Goal: Task Accomplishment & Management: Manage account settings

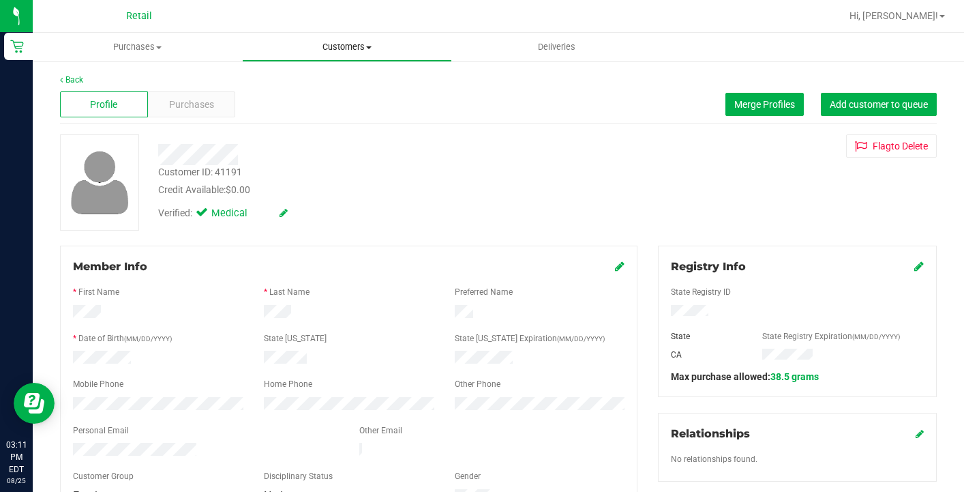
click at [344, 59] on uib-tab-heading "Customers All customers Add a new customer All physicians" at bounding box center [347, 46] width 208 height 27
click at [333, 76] on li "All customers" at bounding box center [346, 82] width 209 height 16
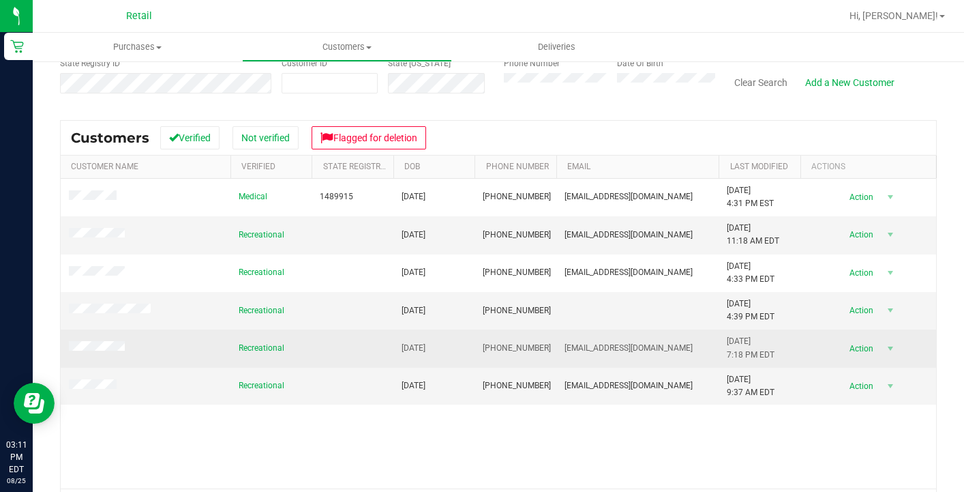
scroll to position [129, 0]
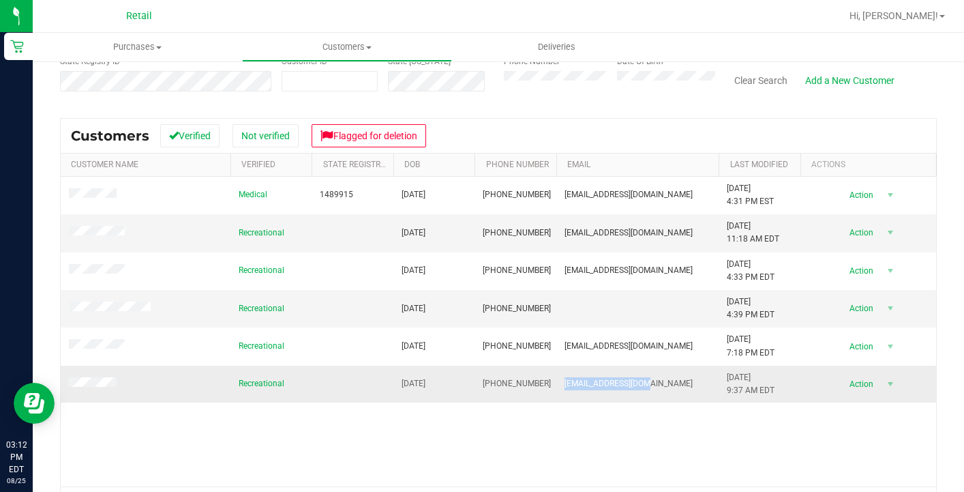
drag, startPoint x: 649, startPoint y: 379, endPoint x: 562, endPoint y: 370, distance: 87.8
click at [562, 370] on td "[EMAIL_ADDRESS][DOMAIN_NAME]" at bounding box center [637, 383] width 163 height 37
copy span "[EMAIL_ADDRESS][DOMAIN_NAME]"
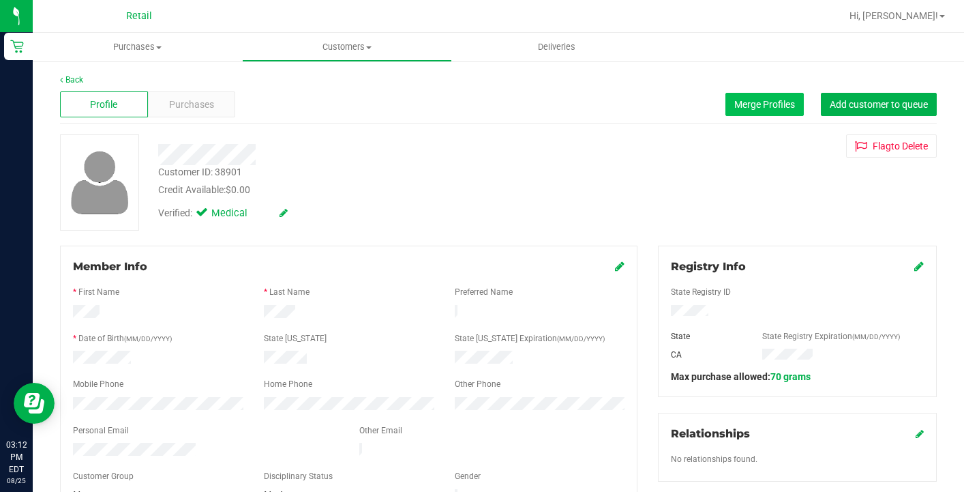
click at [763, 97] on button "Merge Profiles" at bounding box center [764, 104] width 78 height 23
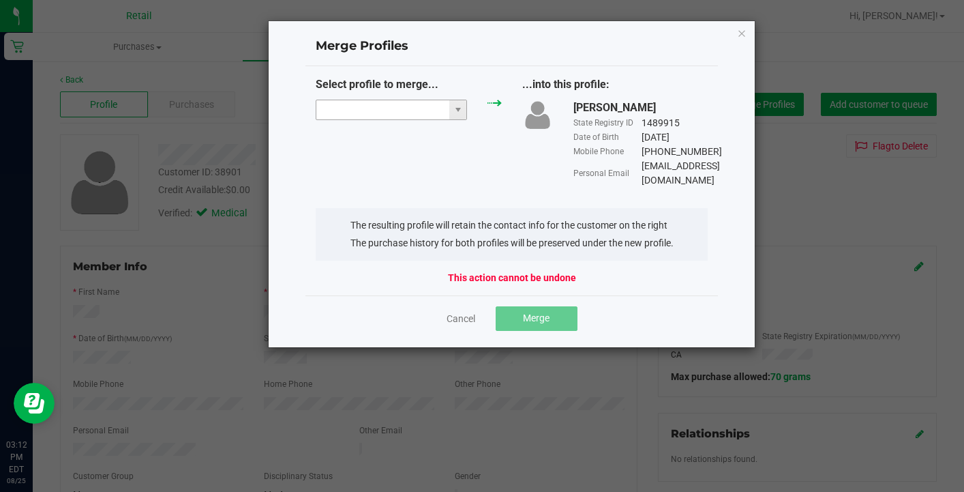
click at [359, 108] on input "NO DATA FOUND" at bounding box center [382, 109] width 133 height 19
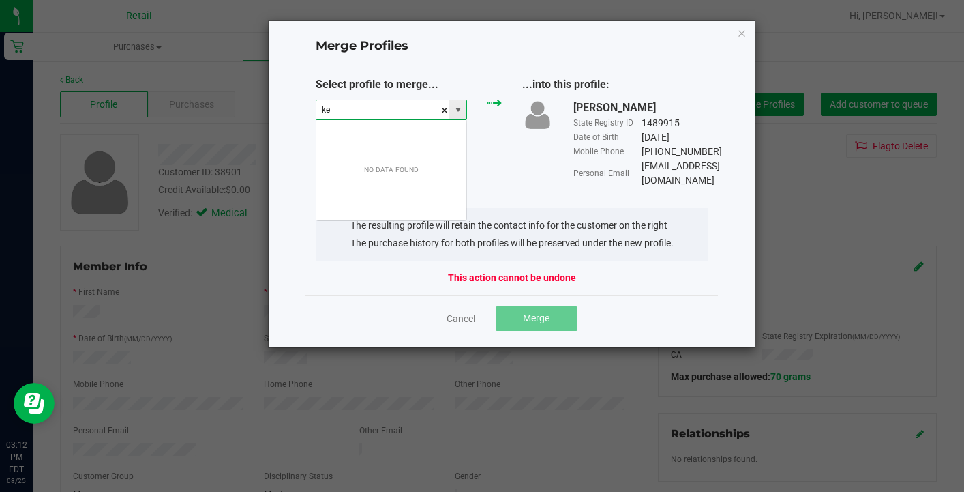
scroll to position [20, 151]
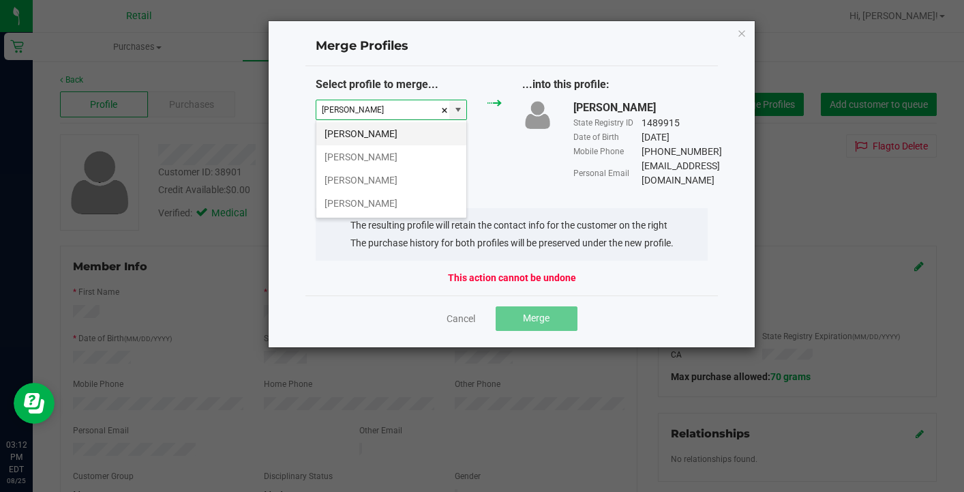
click at [360, 138] on li "[PERSON_NAME]" at bounding box center [391, 133] width 150 height 23
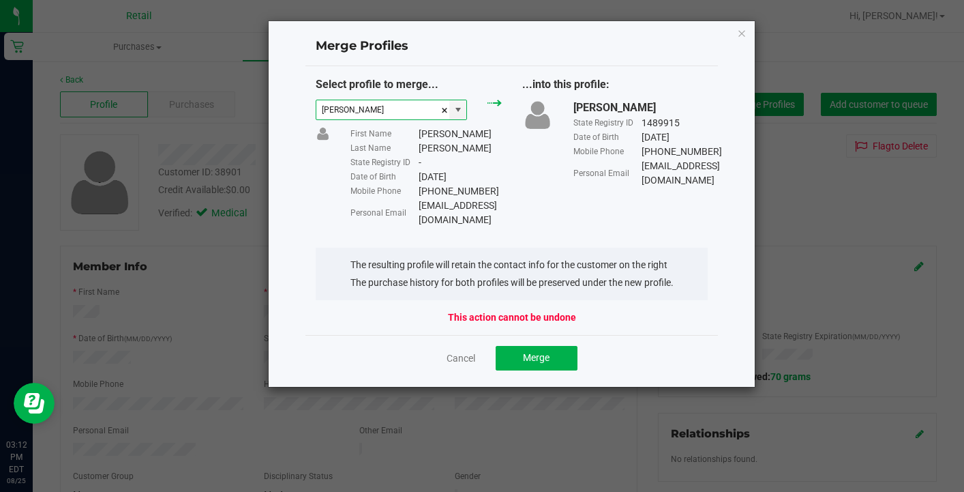
type input "[PERSON_NAME]"
click at [530, 346] on button "Merge" at bounding box center [537, 358] width 82 height 25
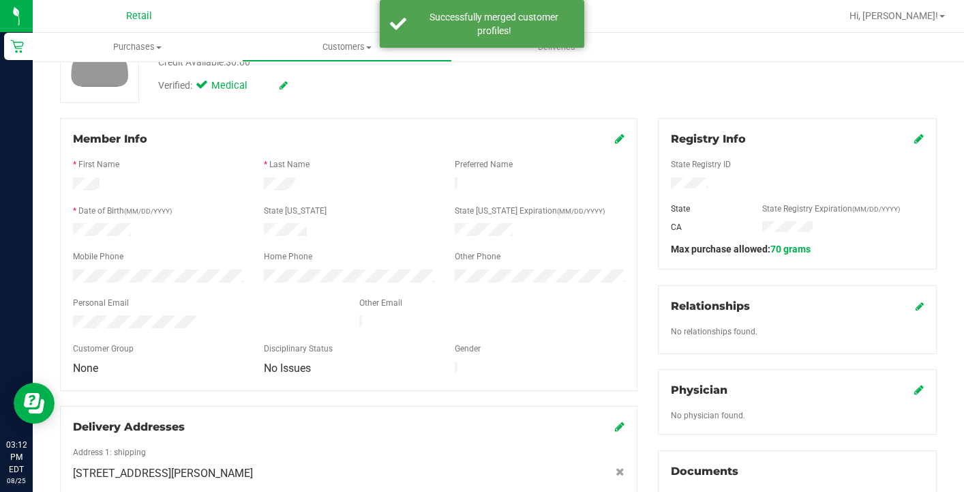
scroll to position [130, 0]
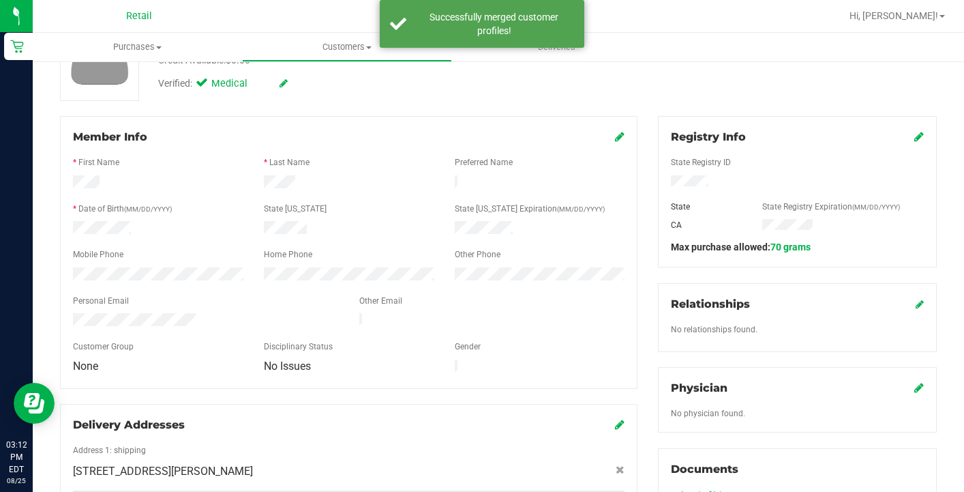
click at [617, 136] on icon at bounding box center [620, 136] width 10 height 11
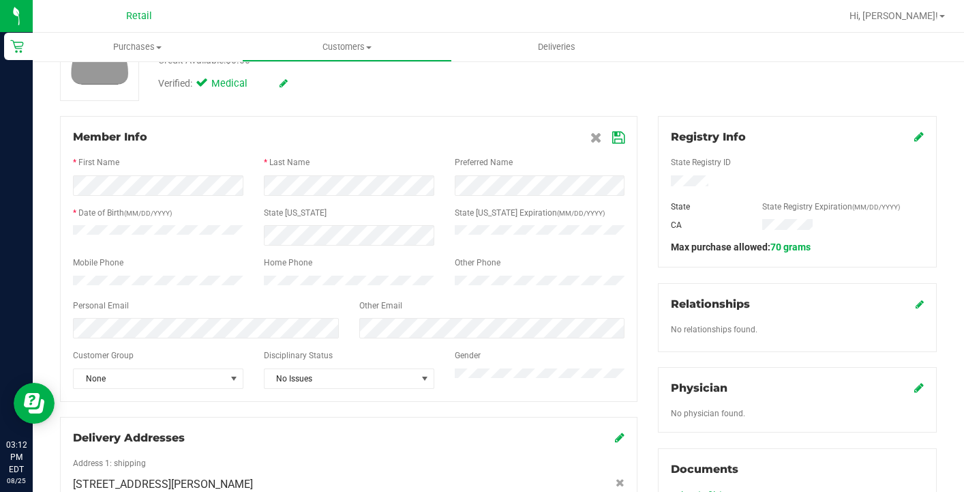
click at [616, 137] on icon at bounding box center [618, 137] width 12 height 11
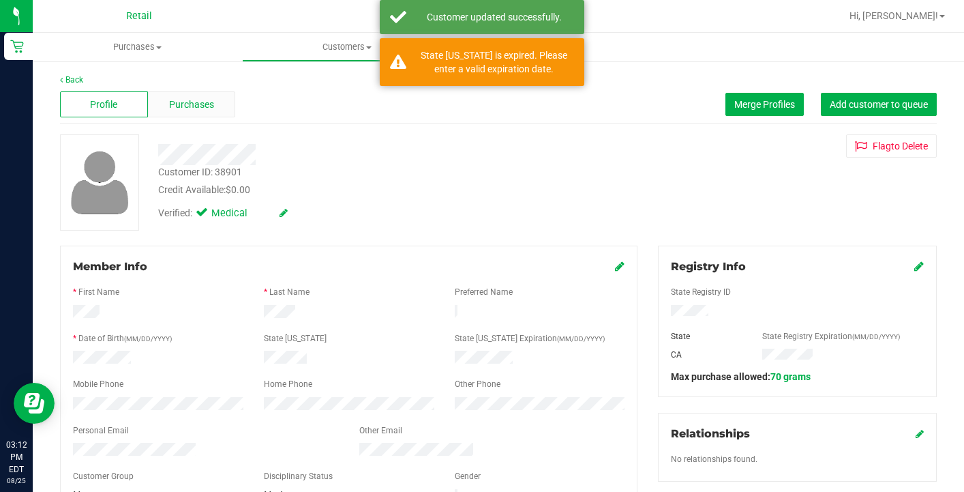
scroll to position [0, 0]
click at [193, 103] on span "Purchases" at bounding box center [191, 104] width 45 height 14
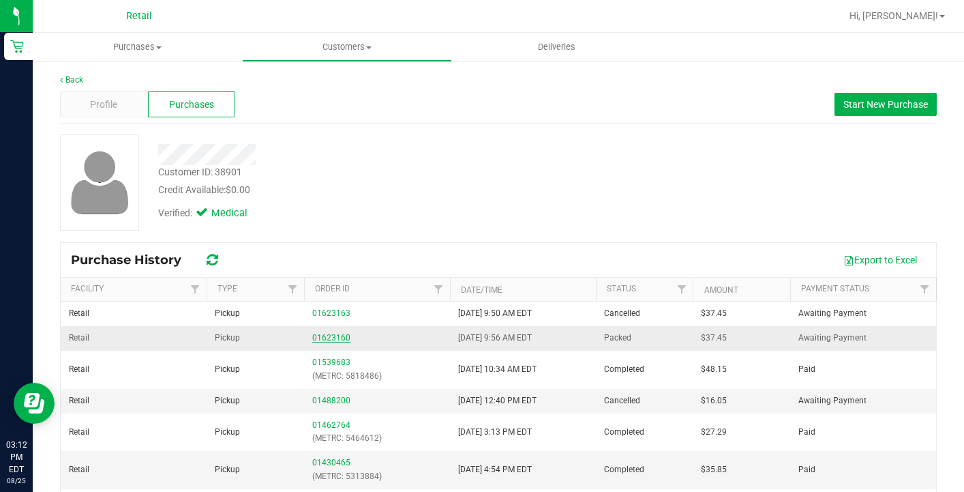
click at [320, 335] on link "01623160" at bounding box center [331, 338] width 38 height 10
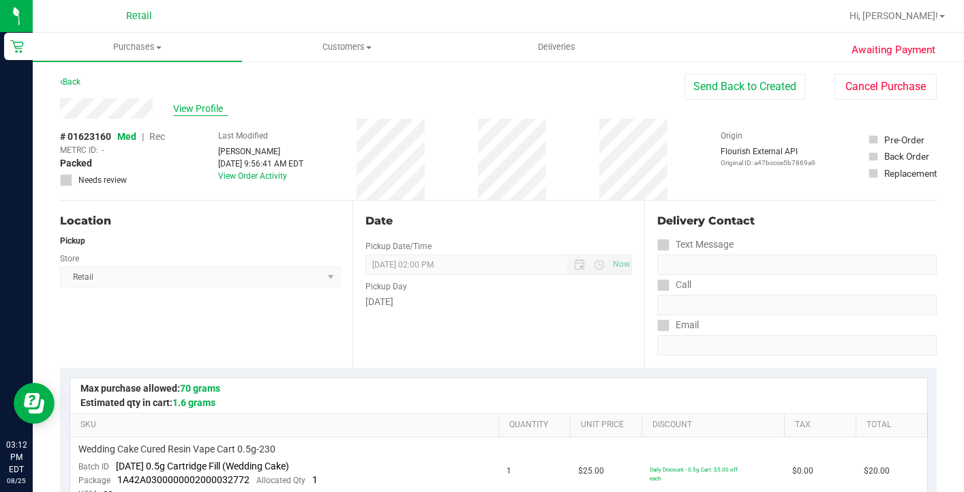
click at [207, 110] on span "View Profile" at bounding box center [200, 109] width 55 height 14
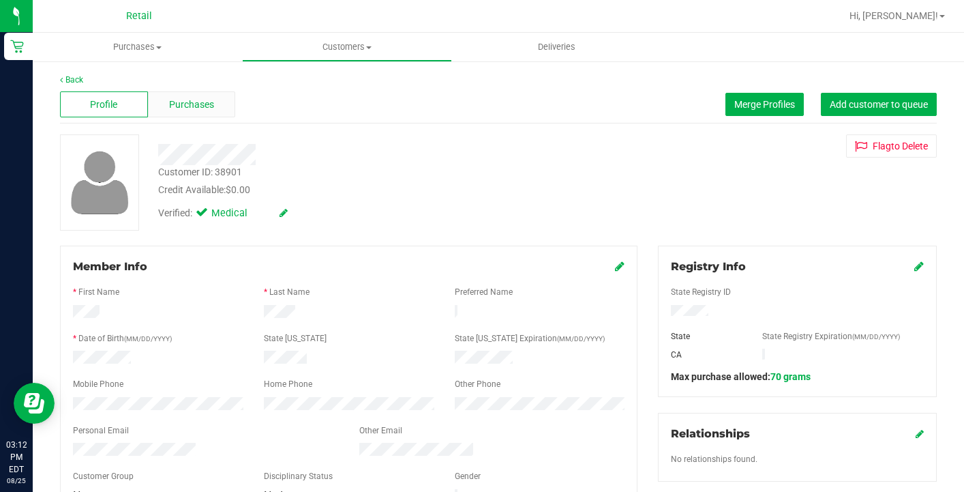
click at [207, 109] on span "Purchases" at bounding box center [191, 104] width 45 height 14
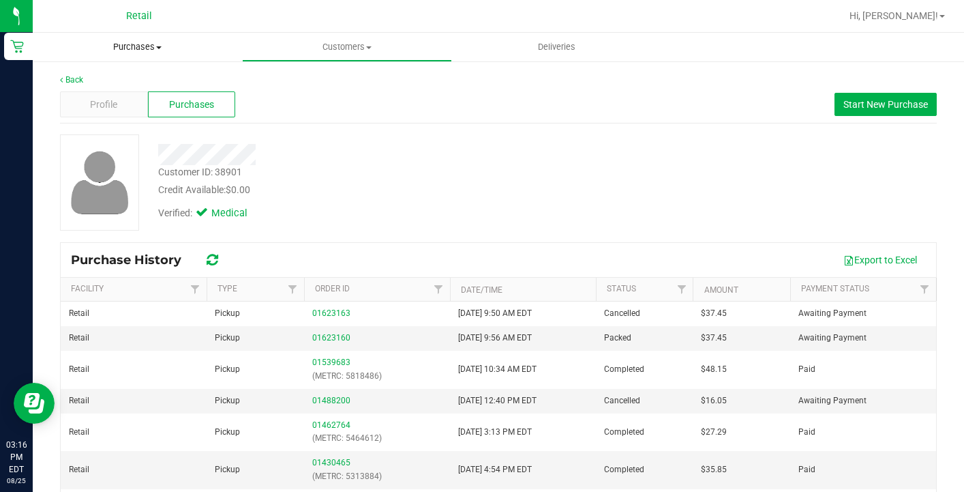
click at [133, 58] on uib-tab-heading "Purchases Summary of purchases Fulfillment All purchases" at bounding box center [137, 47] width 209 height 29
click at [135, 84] on span "Summary of purchases" at bounding box center [103, 82] width 140 height 12
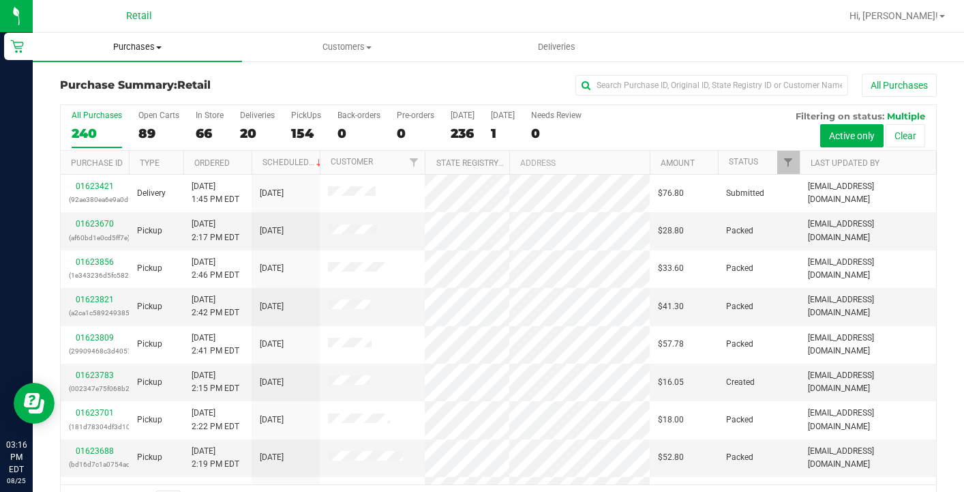
click at [140, 46] on span "Purchases" at bounding box center [137, 47] width 209 height 12
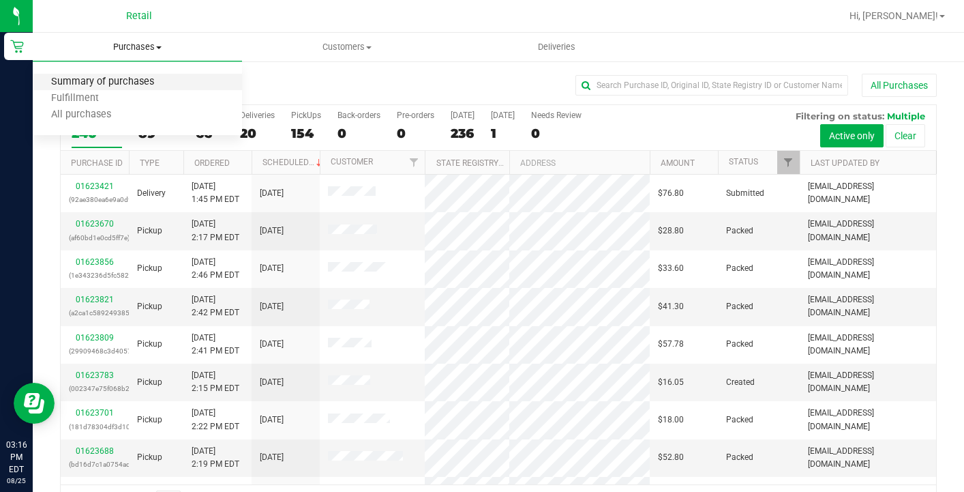
click at [147, 83] on span "Summary of purchases" at bounding box center [103, 82] width 140 height 12
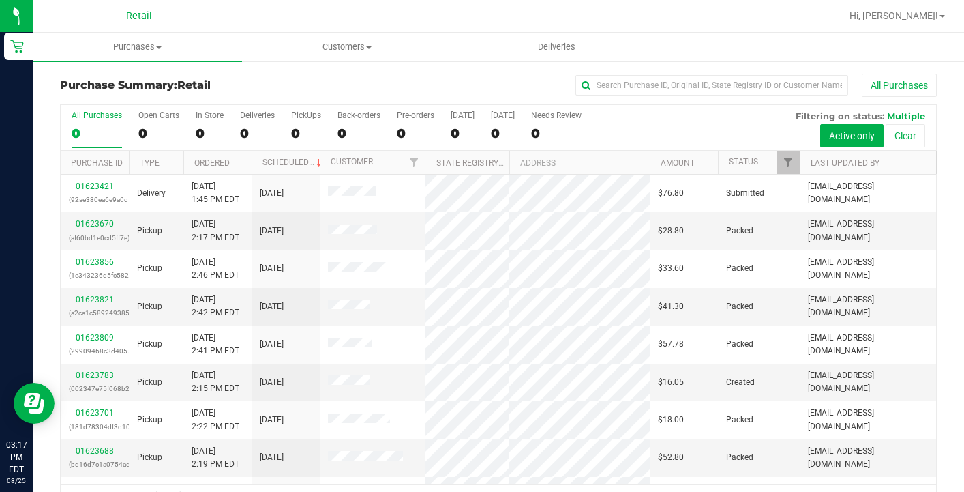
click at [680, 168] on th "Amount" at bounding box center [684, 163] width 68 height 24
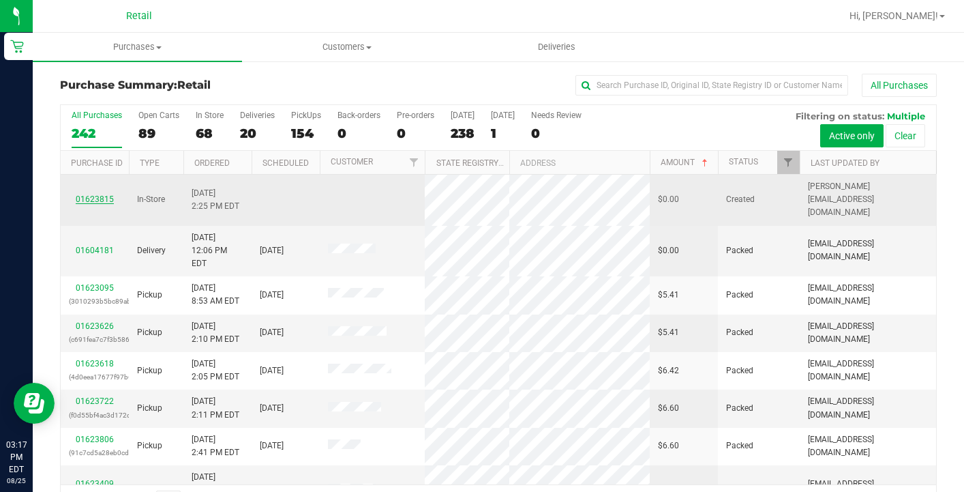
click at [95, 194] on link "01623815" at bounding box center [95, 199] width 38 height 10
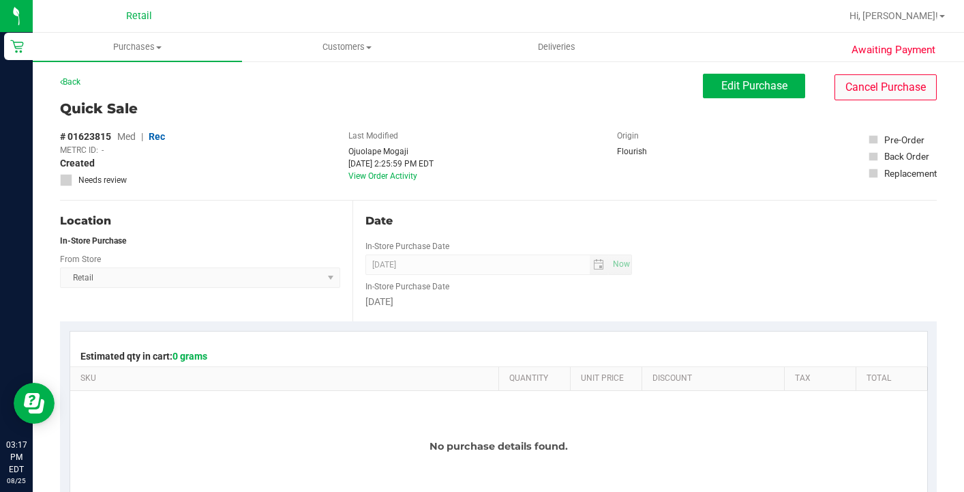
click at [886, 89] on button "Cancel Purchase" at bounding box center [886, 87] width 102 height 26
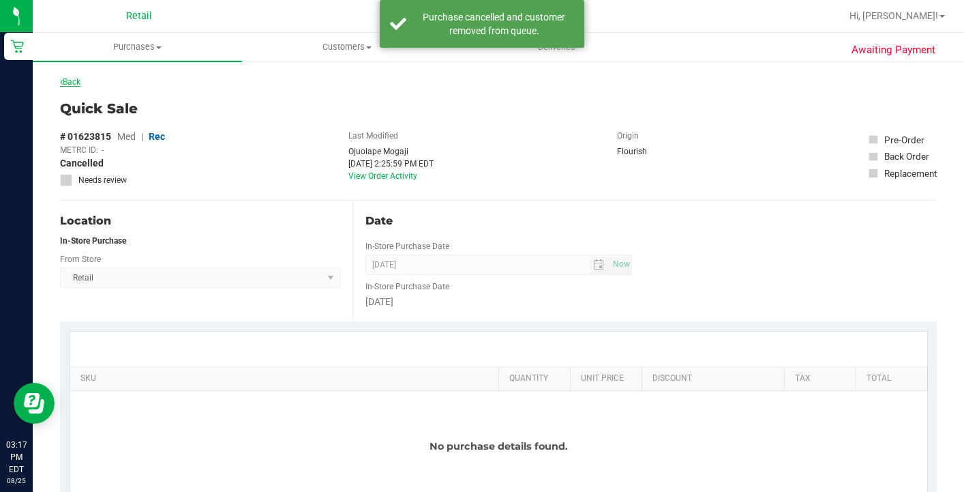
click at [73, 80] on link "Back" at bounding box center [70, 82] width 20 height 10
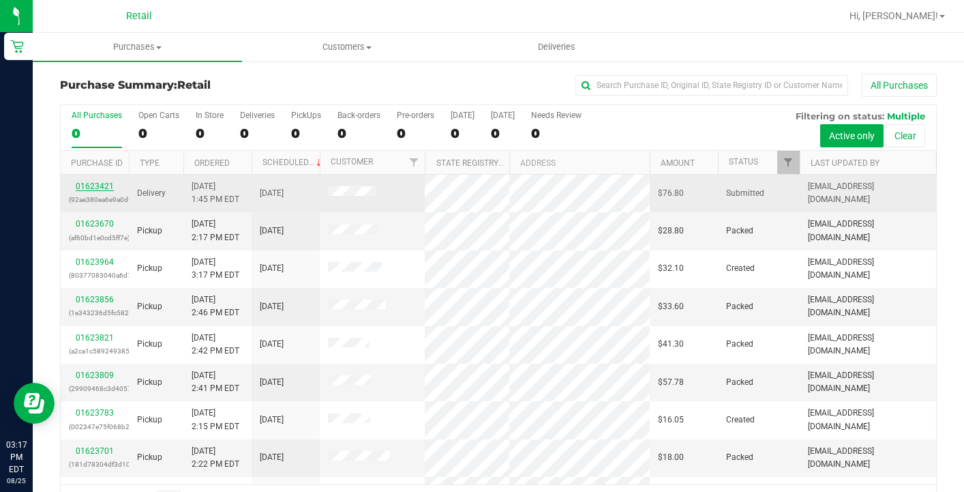
click at [91, 186] on link "01623421" at bounding box center [95, 186] width 38 height 10
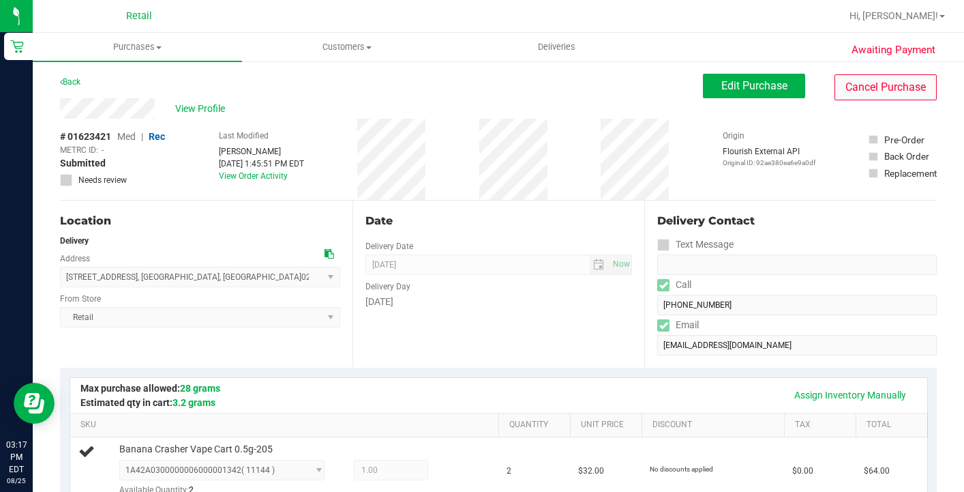
click at [882, 91] on button "Cancel Purchase" at bounding box center [886, 87] width 102 height 26
click at [356, 57] on uib-tab-heading "Customers All customers Add a new customer All physicians" at bounding box center [347, 46] width 208 height 27
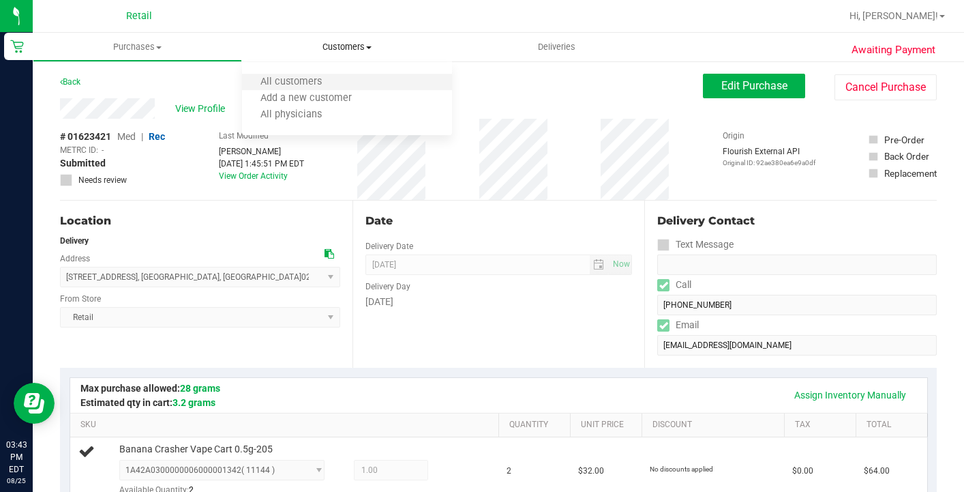
click at [342, 87] on li "All customers" at bounding box center [346, 82] width 209 height 16
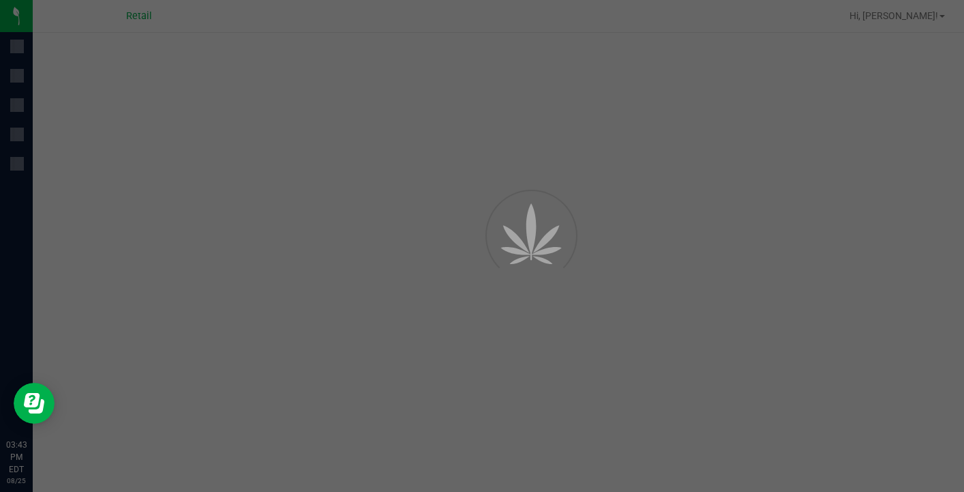
click at [215, 1] on div at bounding box center [482, 246] width 964 height 492
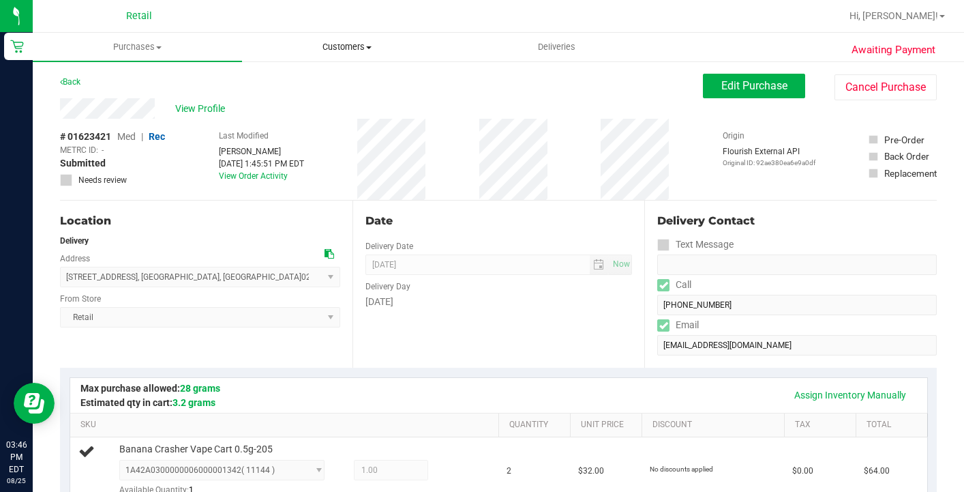
click at [340, 57] on uib-tab-heading "Customers All customers Add a new customer All physicians" at bounding box center [347, 46] width 208 height 27
click at [340, 86] on span "All customers" at bounding box center [291, 82] width 98 height 12
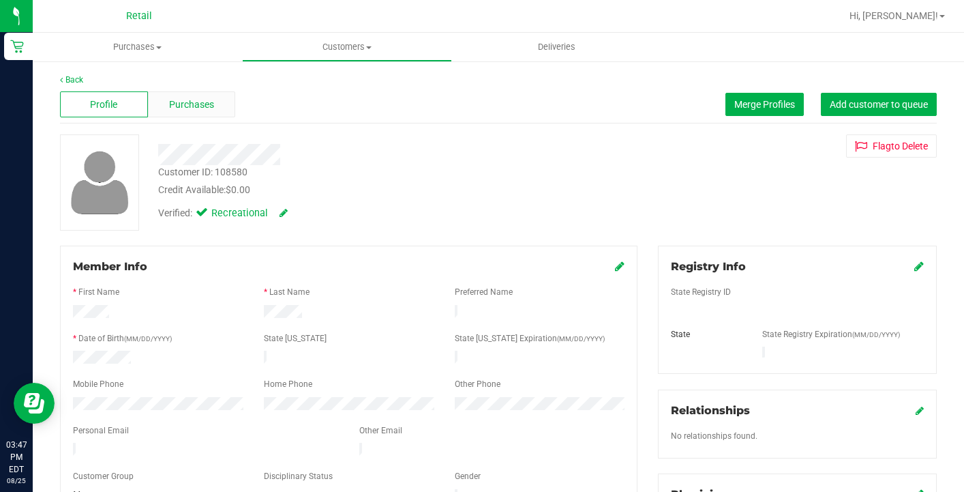
click at [202, 102] on span "Purchases" at bounding box center [191, 104] width 45 height 14
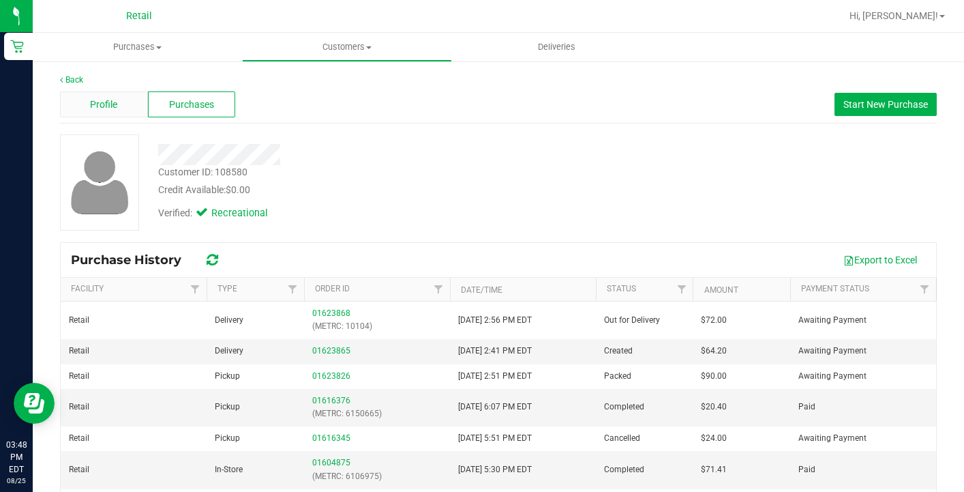
click at [118, 104] on div "Profile" at bounding box center [104, 104] width 88 height 26
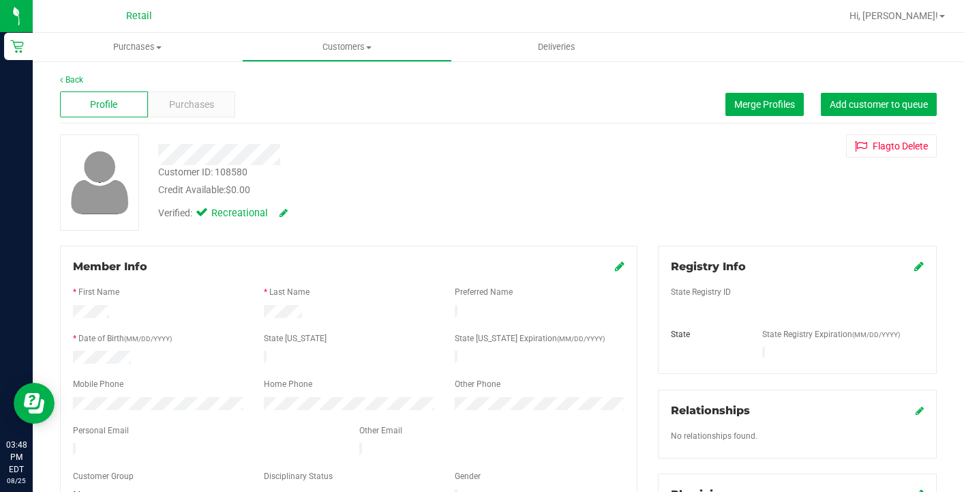
scroll to position [1, 0]
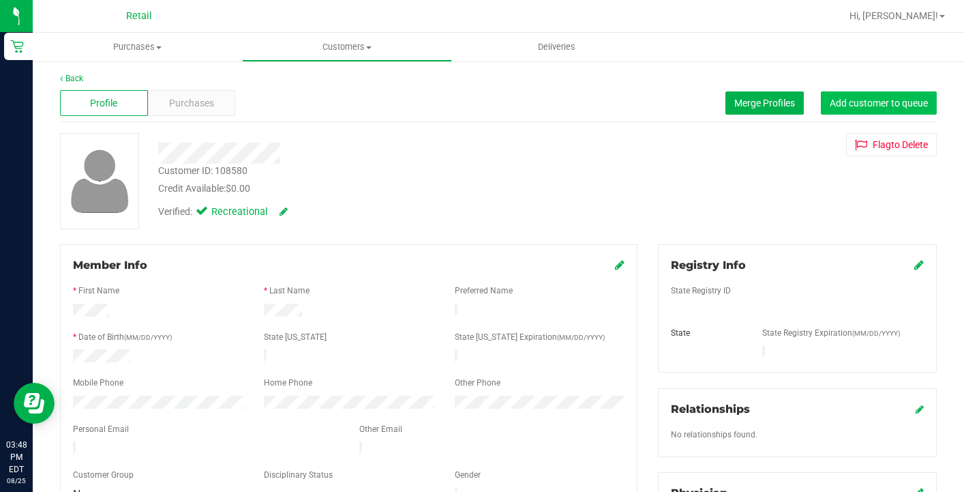
click at [911, 109] on button "Add customer to queue" at bounding box center [879, 102] width 116 height 23
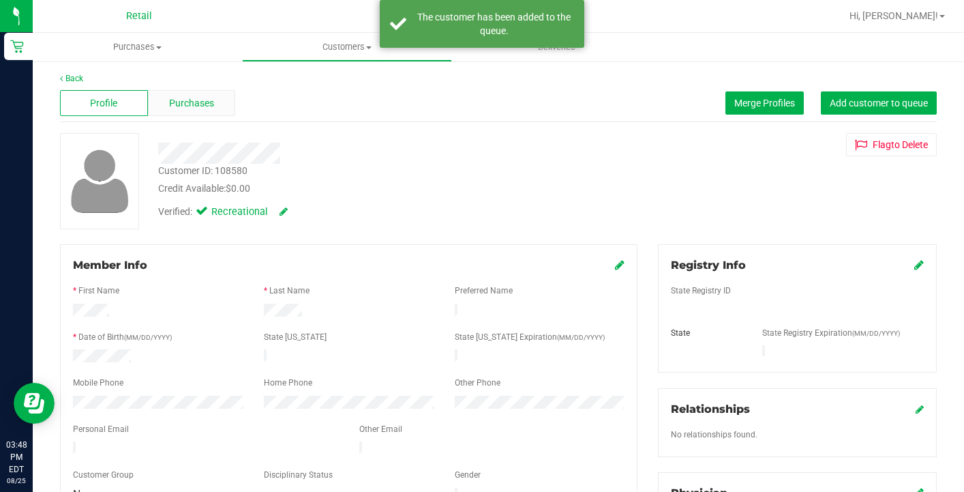
click at [205, 111] on div "Purchases" at bounding box center [192, 103] width 88 height 26
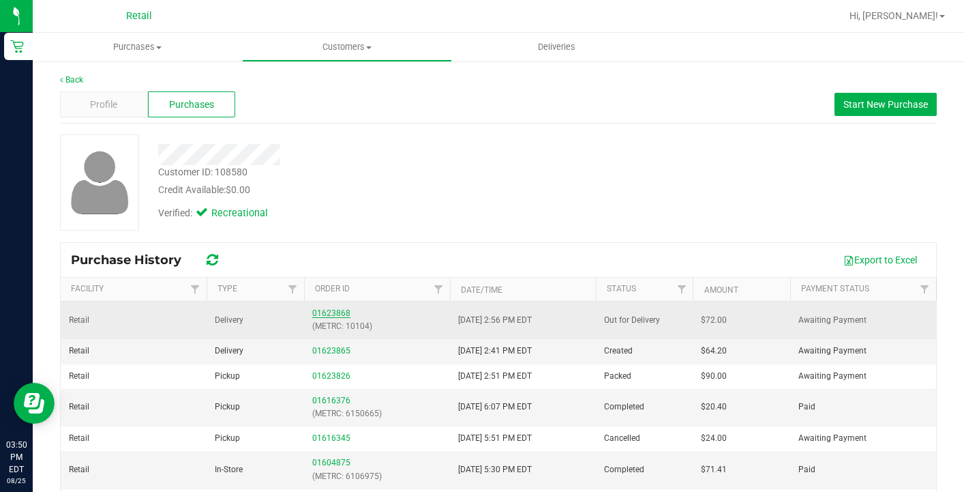
click at [321, 312] on link "01623868" at bounding box center [331, 313] width 38 height 10
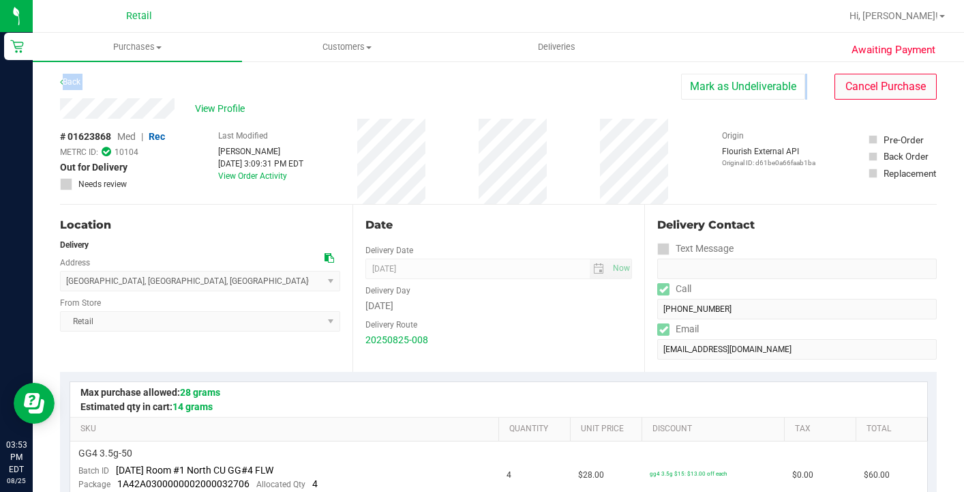
drag, startPoint x: 830, startPoint y: 70, endPoint x: 858, endPoint y: 88, distance: 33.5
click at [858, 88] on button "Cancel Purchase" at bounding box center [886, 87] width 102 height 26
click at [335, 57] on uib-tab-heading "Customers All customers Add a new customer All physicians" at bounding box center [347, 46] width 208 height 27
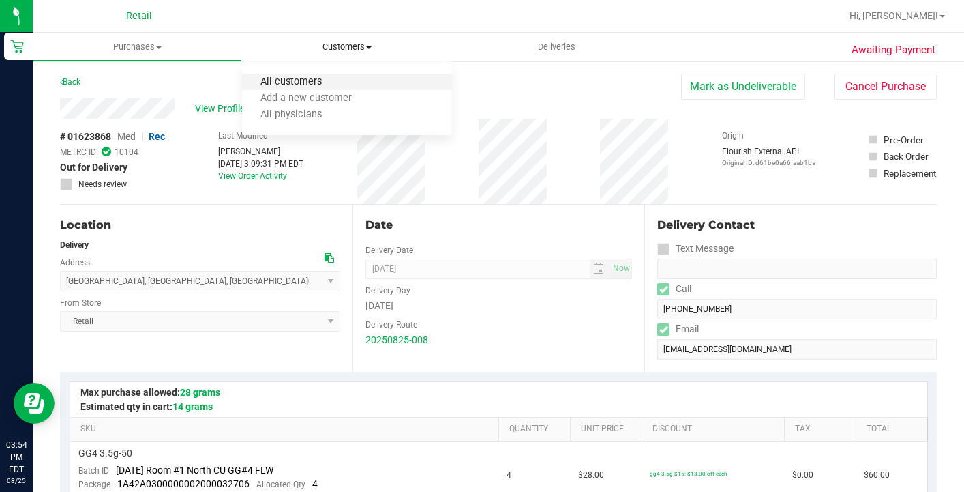
click at [335, 87] on span "All customers" at bounding box center [291, 82] width 98 height 12
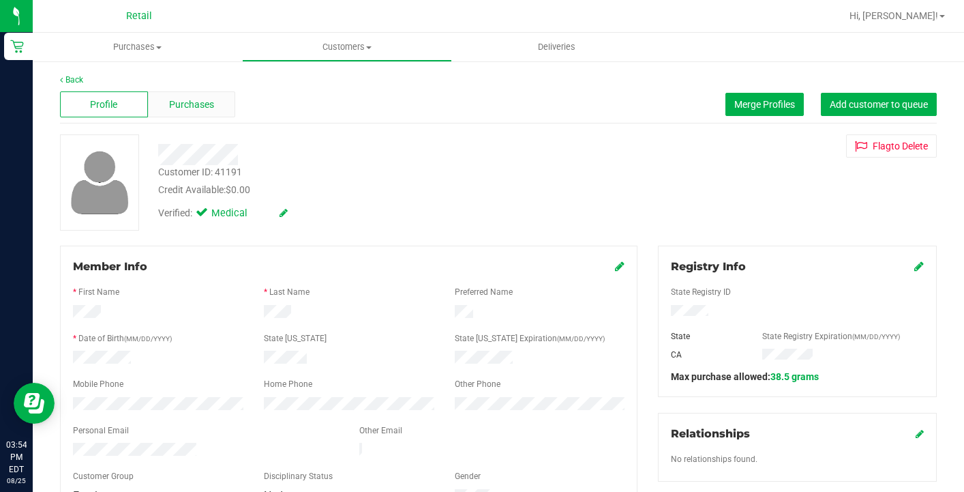
click at [204, 104] on span "Purchases" at bounding box center [191, 104] width 45 height 14
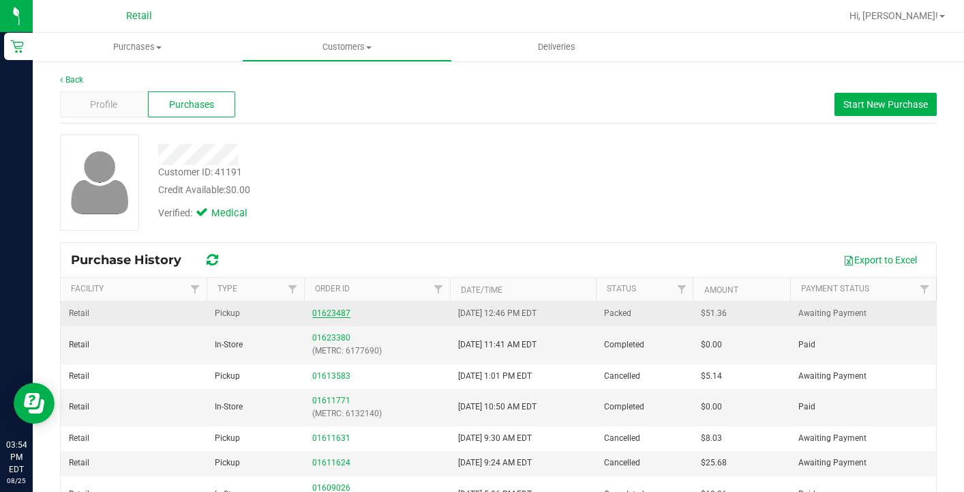
click at [333, 309] on link "01623487" at bounding box center [331, 313] width 38 height 10
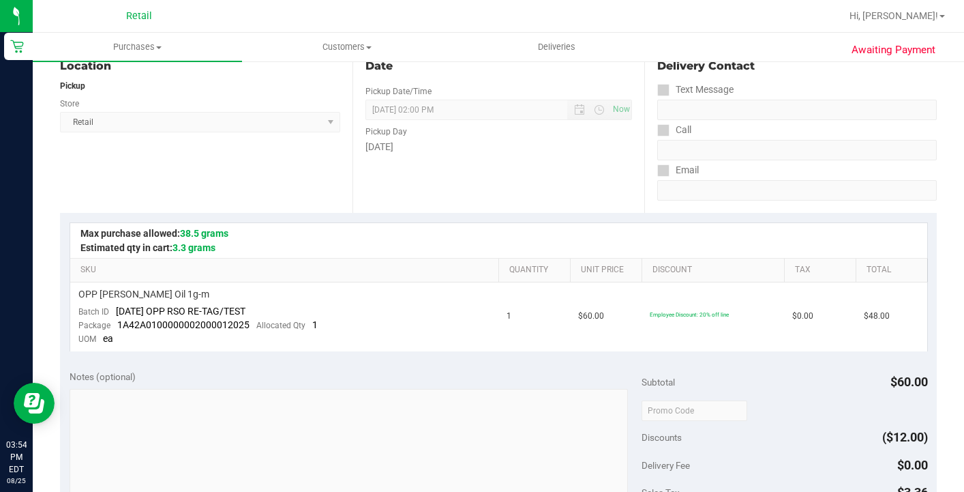
scroll to position [203, 0]
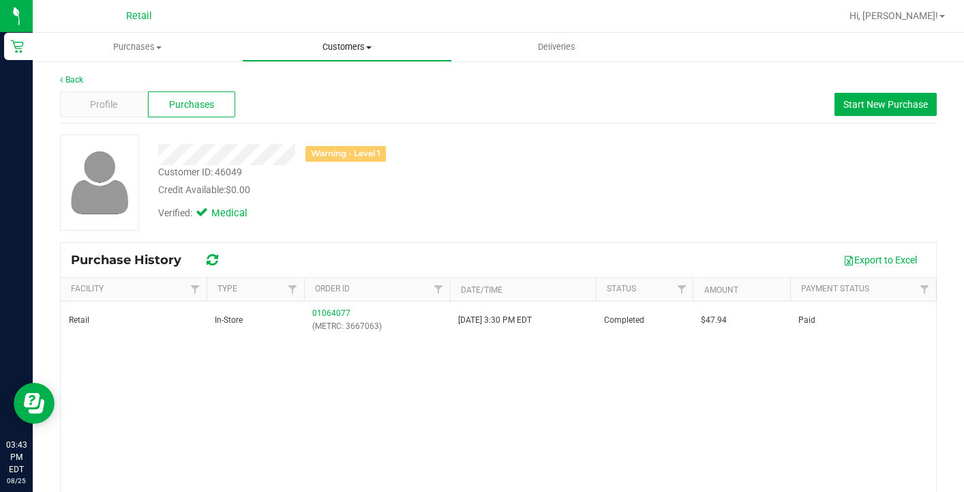
click at [348, 53] on uib-tab-heading "Customers All customers Add a new customer All physicians" at bounding box center [347, 46] width 208 height 27
click at [354, 86] on li "All customers" at bounding box center [346, 82] width 209 height 16
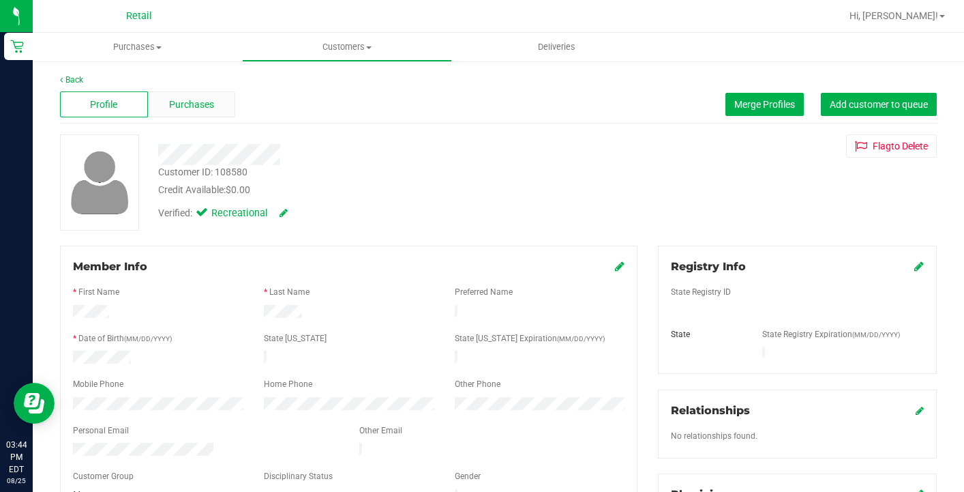
click at [201, 99] on span "Purchases" at bounding box center [191, 104] width 45 height 14
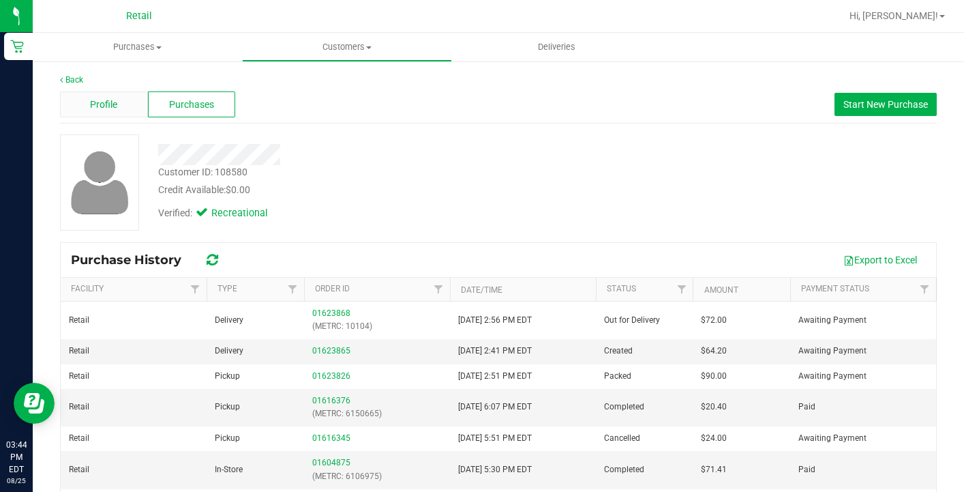
click at [111, 108] on span "Profile" at bounding box center [103, 104] width 27 height 14
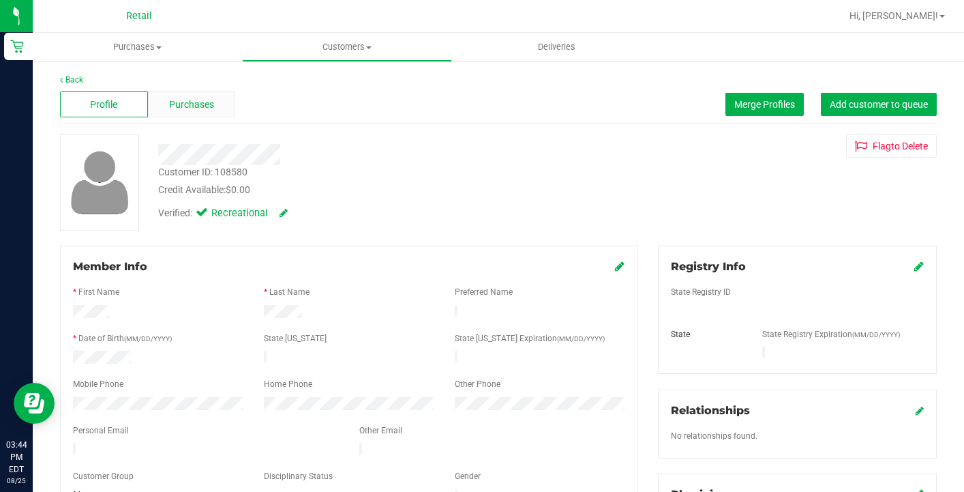
click at [198, 107] on span "Purchases" at bounding box center [191, 104] width 45 height 14
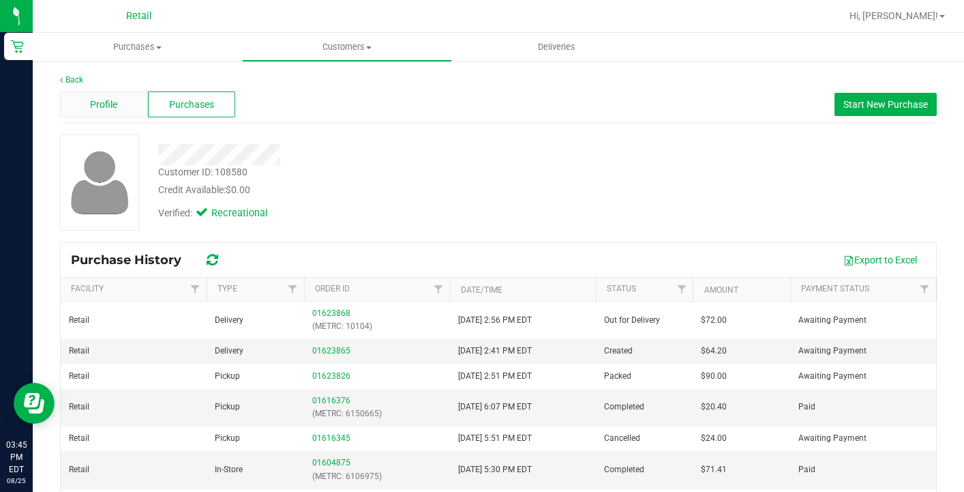
click at [91, 100] on span "Profile" at bounding box center [103, 104] width 27 height 14
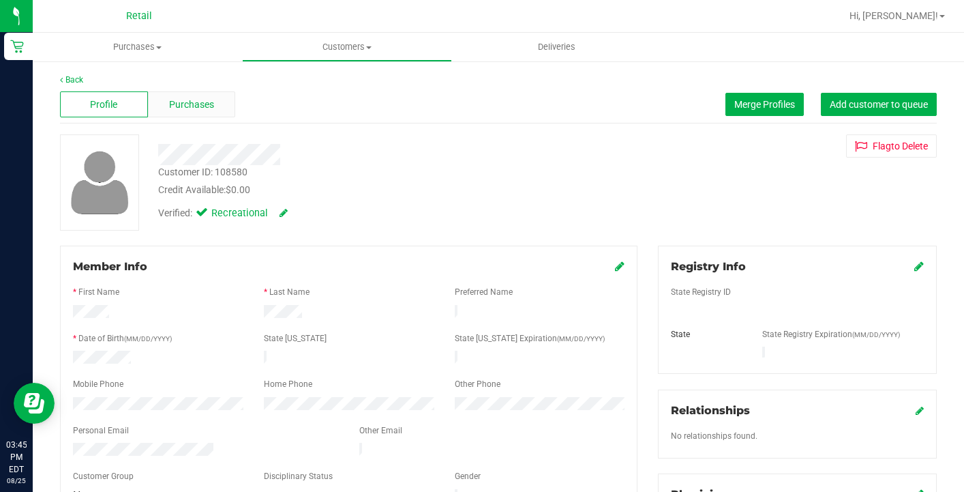
click at [200, 112] on div "Purchases" at bounding box center [192, 104] width 88 height 26
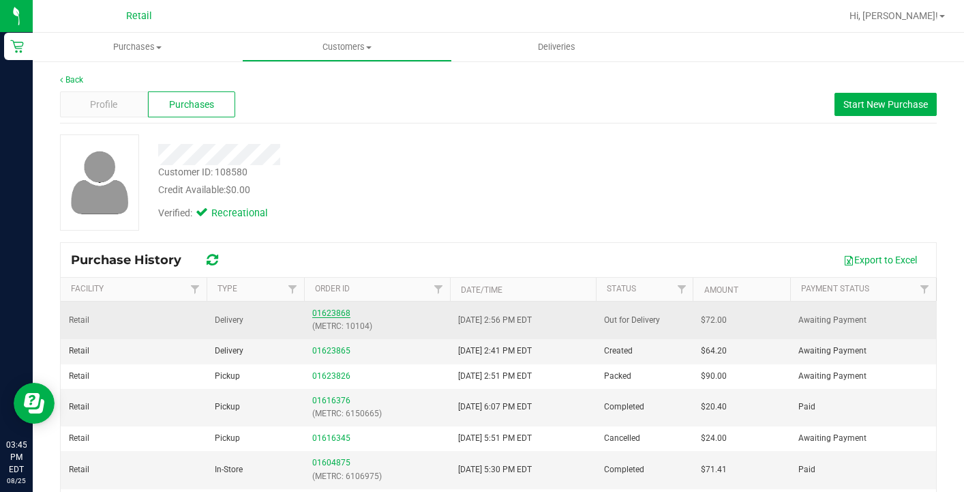
click at [335, 311] on link "01623868" at bounding box center [331, 313] width 38 height 10
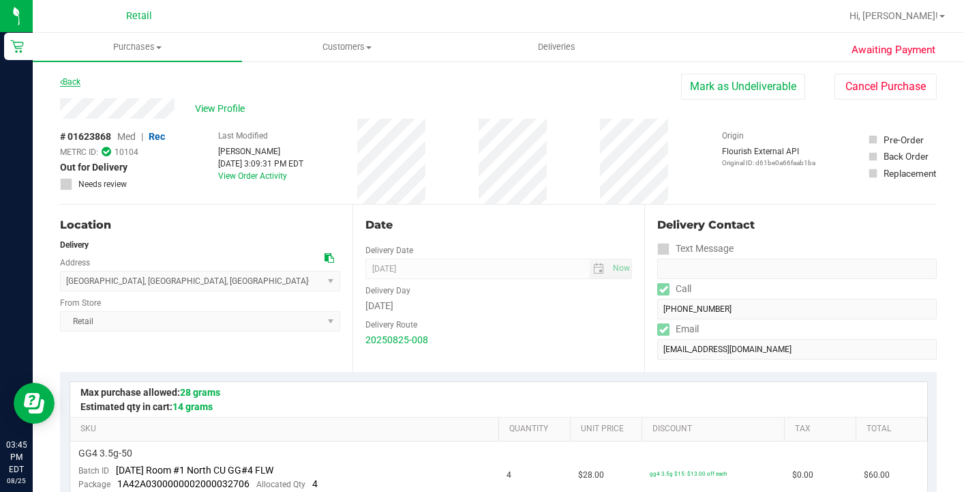
click at [74, 81] on link "Back" at bounding box center [70, 82] width 20 height 10
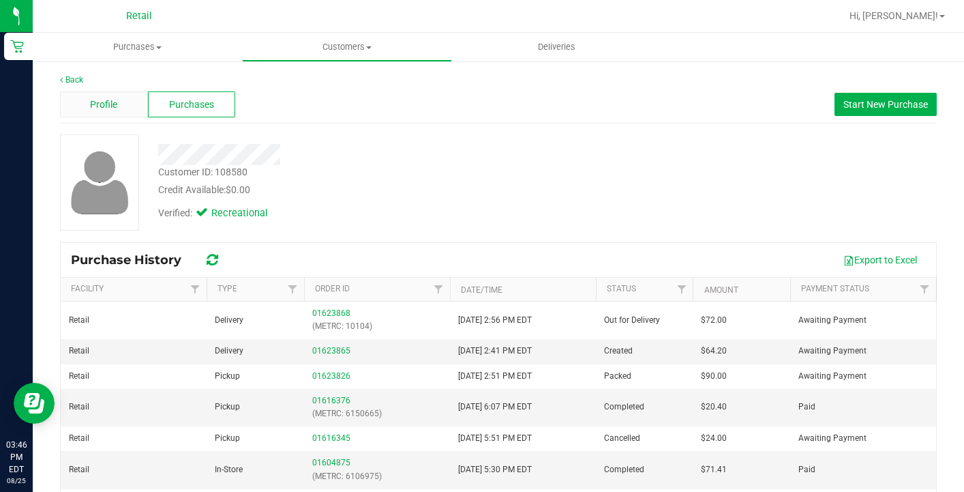
click at [117, 104] on span "Profile" at bounding box center [103, 104] width 27 height 14
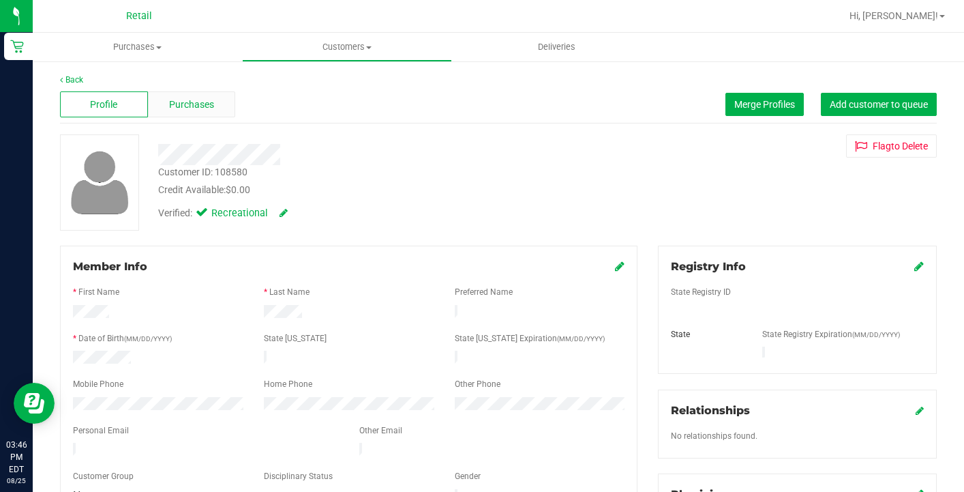
click at [194, 103] on span "Purchases" at bounding box center [191, 104] width 45 height 14
